Goal: Task Accomplishment & Management: Complete application form

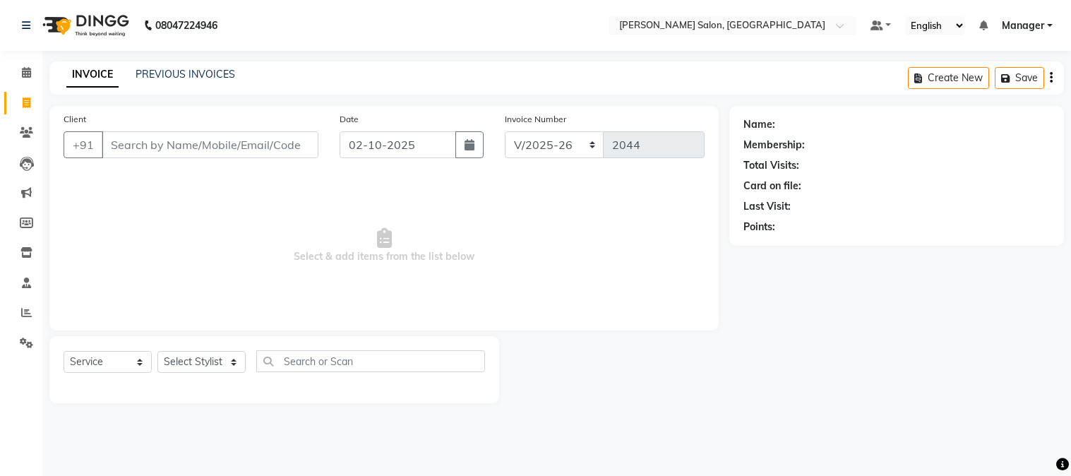
select select "7672"
select select "service"
click at [123, 148] on input "Client" at bounding box center [210, 144] width 217 height 27
type input "a"
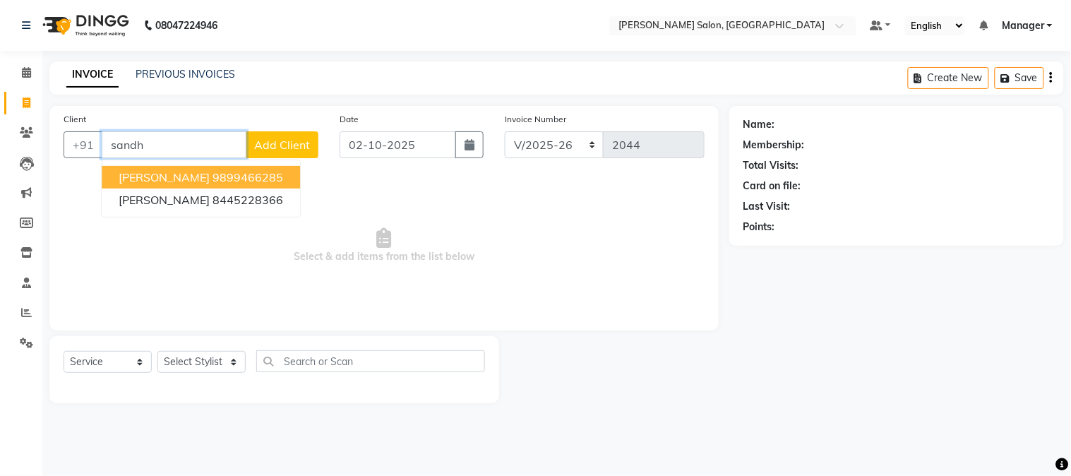
click at [244, 174] on ngb-highlight "9899466285" at bounding box center [248, 177] width 71 height 14
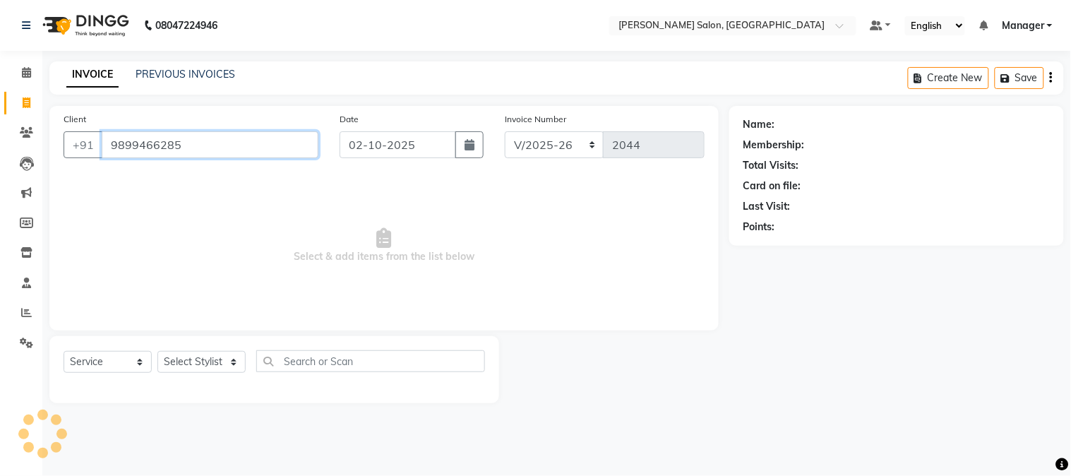
type input "9899466285"
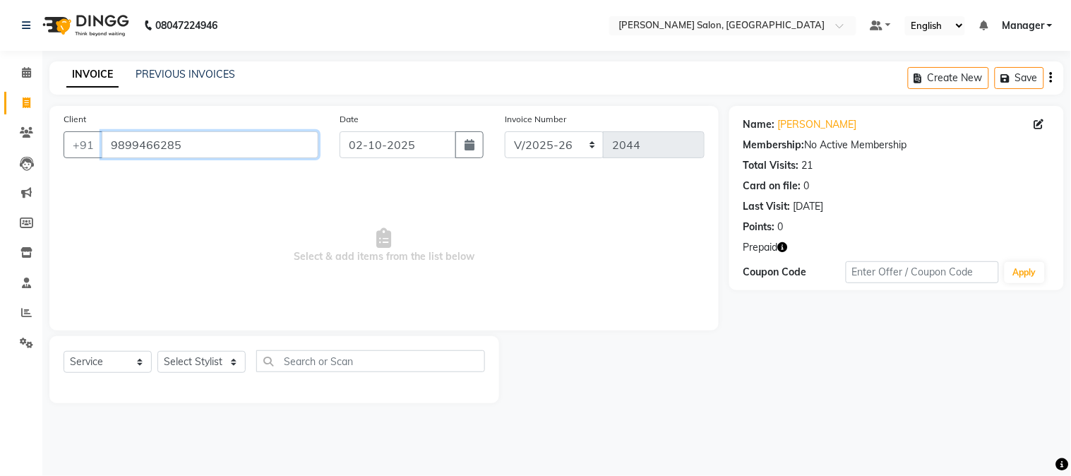
click at [210, 148] on input "9899466285" at bounding box center [210, 144] width 217 height 27
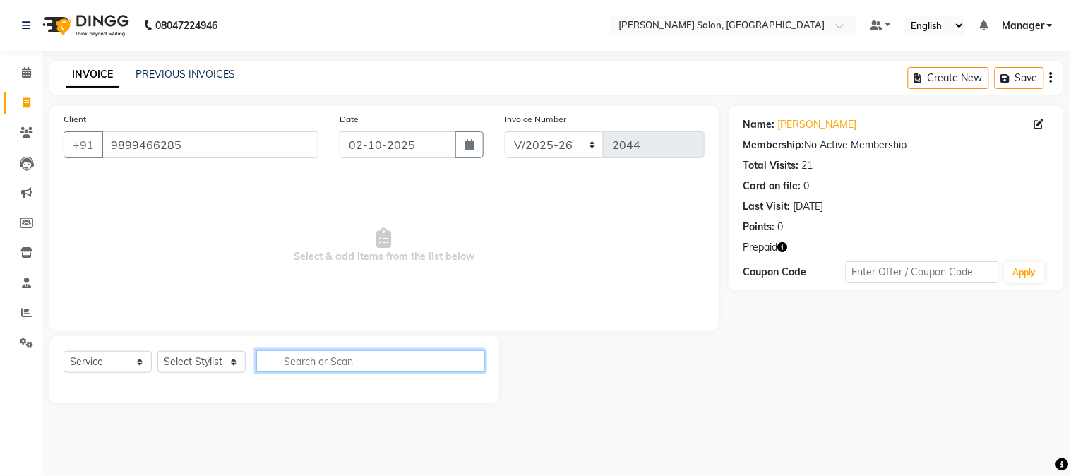
click at [343, 361] on input "text" at bounding box center [370, 361] width 229 height 22
type input "a"
type input "san"
click at [473, 350] on button "button" at bounding box center [475, 361] width 20 height 22
type input "botoox"
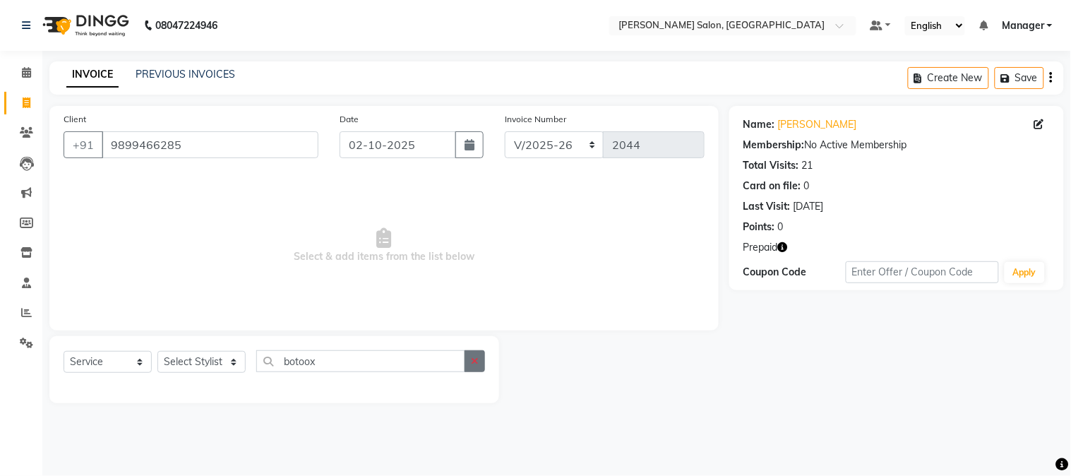
click at [471, 355] on button "button" at bounding box center [475, 361] width 20 height 22
